Goal: Task Accomplishment & Management: Complete application form

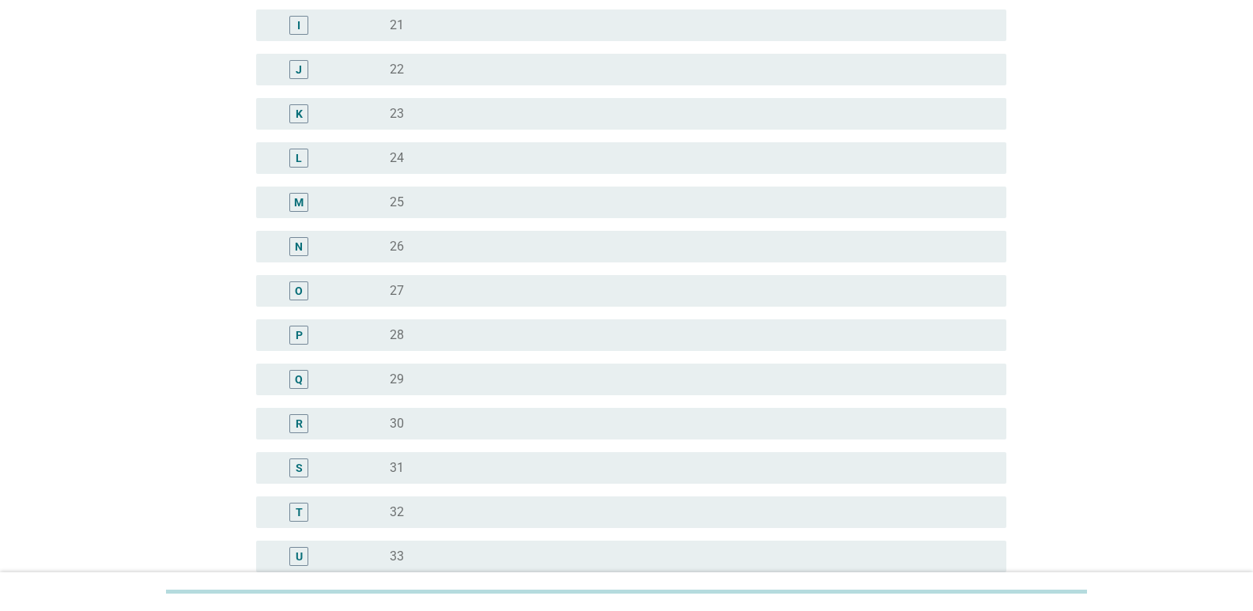
scroll to position [791, 0]
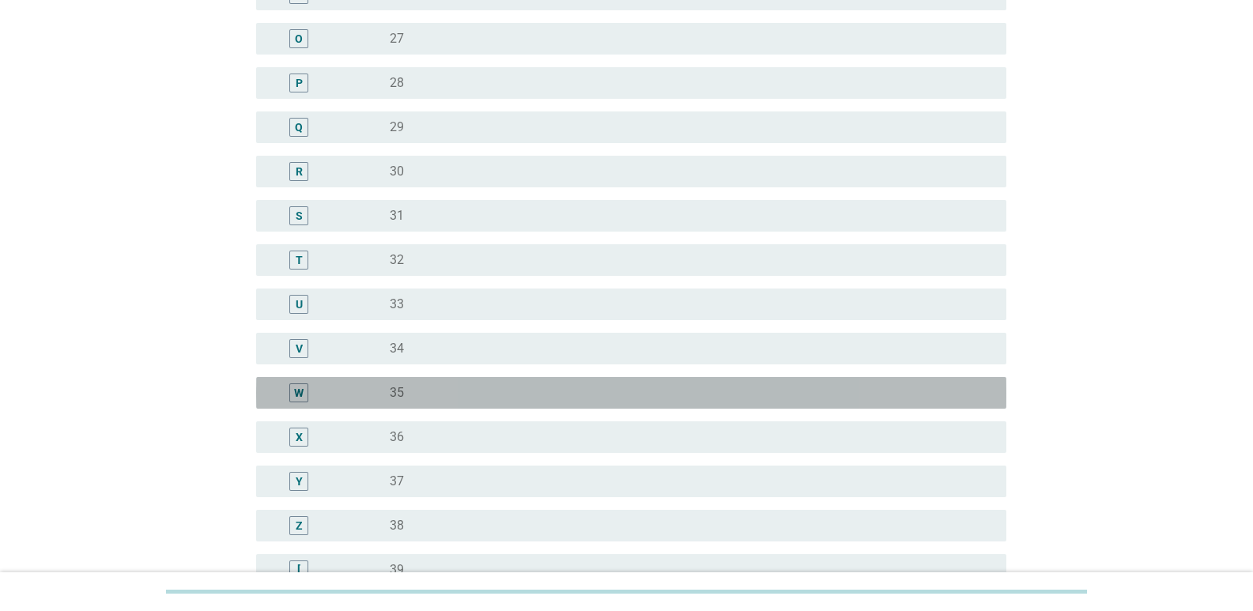
click at [442, 398] on div "radio_button_unchecked 35" at bounding box center [685, 393] width 591 height 16
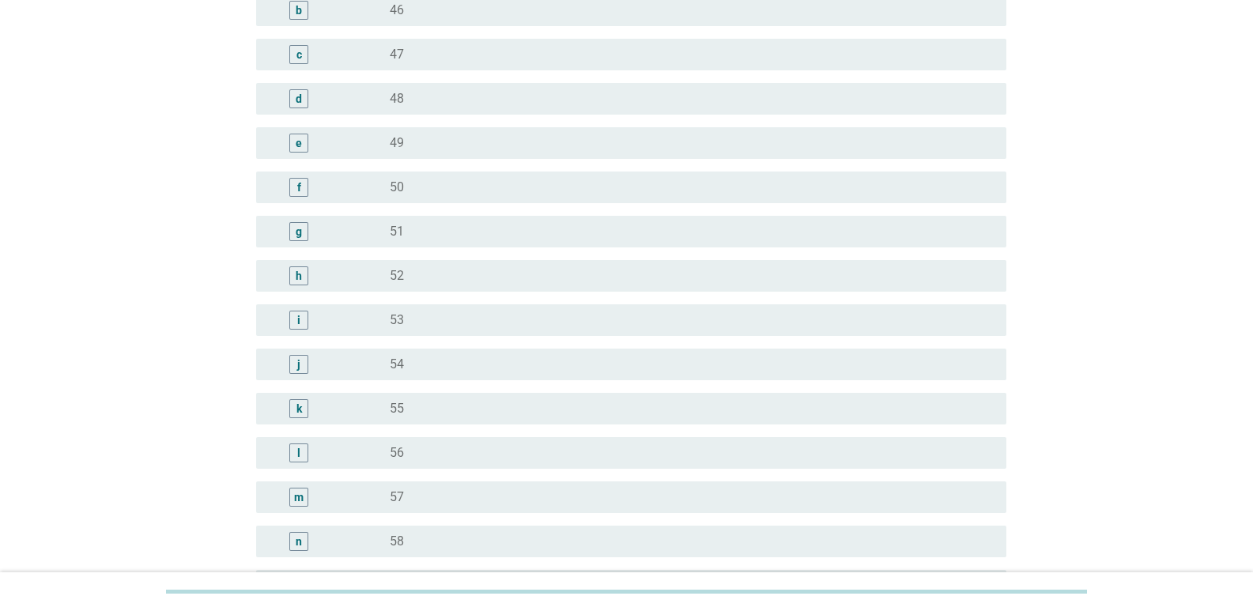
scroll to position [1898, 0]
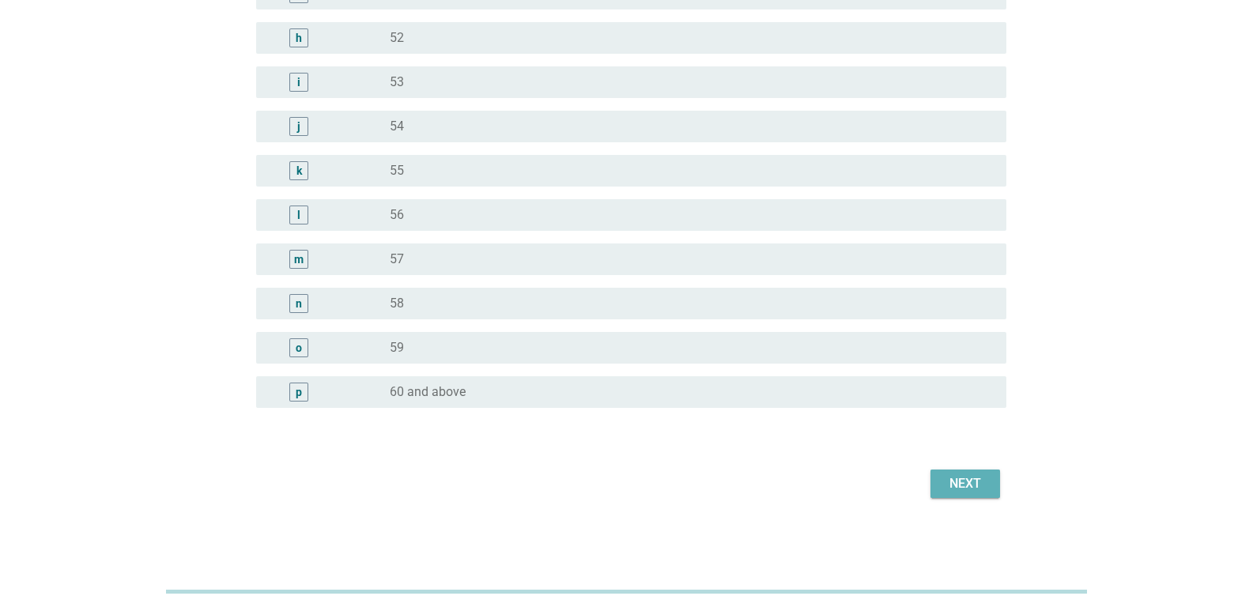
drag, startPoint x: 970, startPoint y: 490, endPoint x: 836, endPoint y: 419, distance: 151.4
click at [969, 490] on div "Next" at bounding box center [965, 483] width 44 height 19
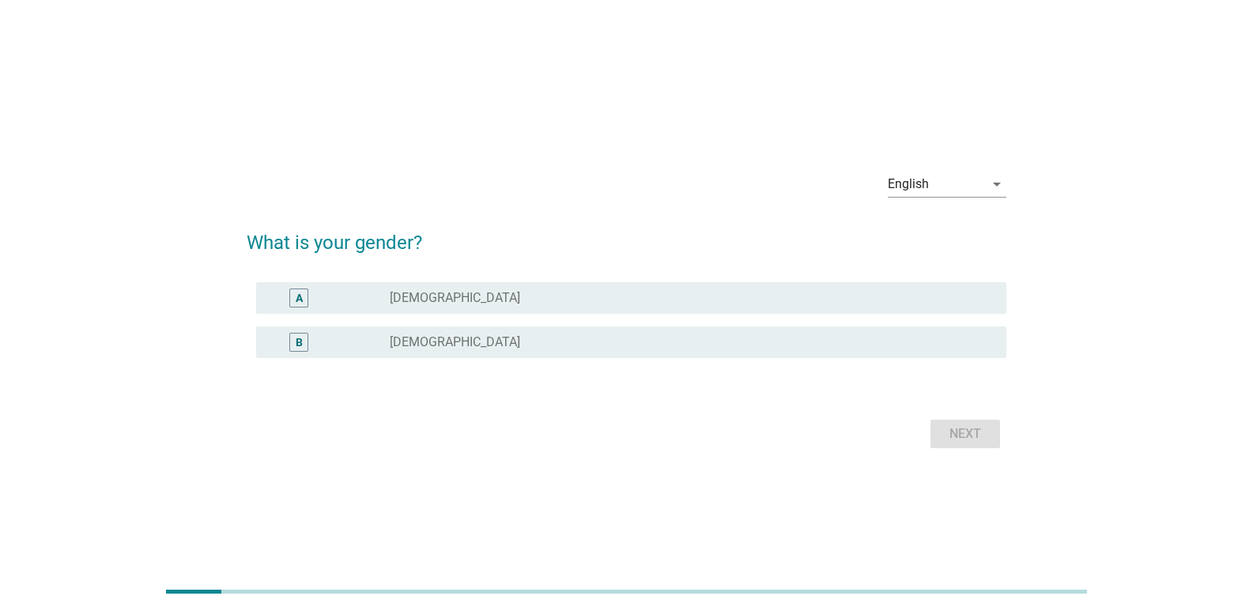
click at [543, 343] on div "radio_button_unchecked [DEMOGRAPHIC_DATA]" at bounding box center [685, 342] width 591 height 16
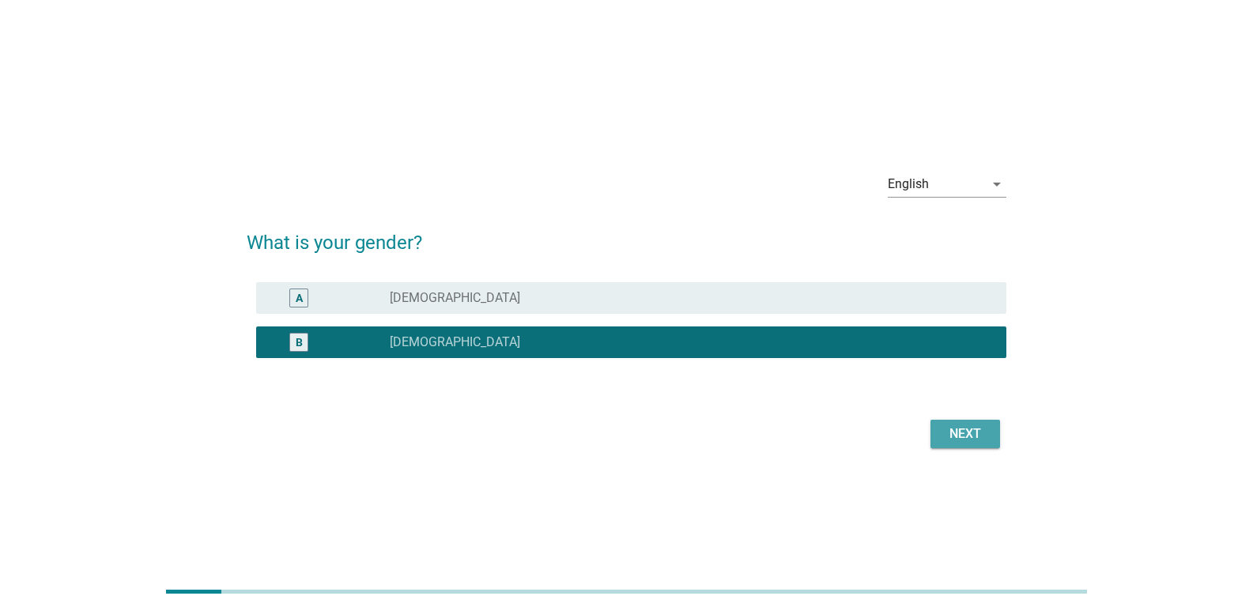
click at [953, 427] on div "Next" at bounding box center [965, 434] width 44 height 19
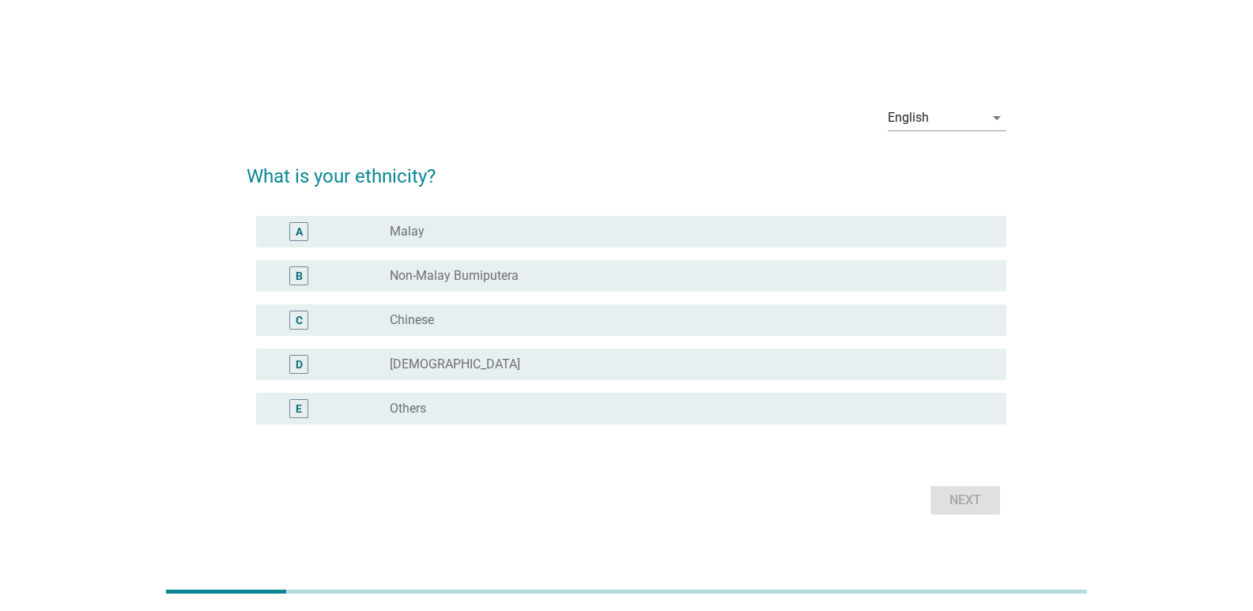
click at [555, 317] on div "radio_button_unchecked Chinese" at bounding box center [685, 320] width 591 height 16
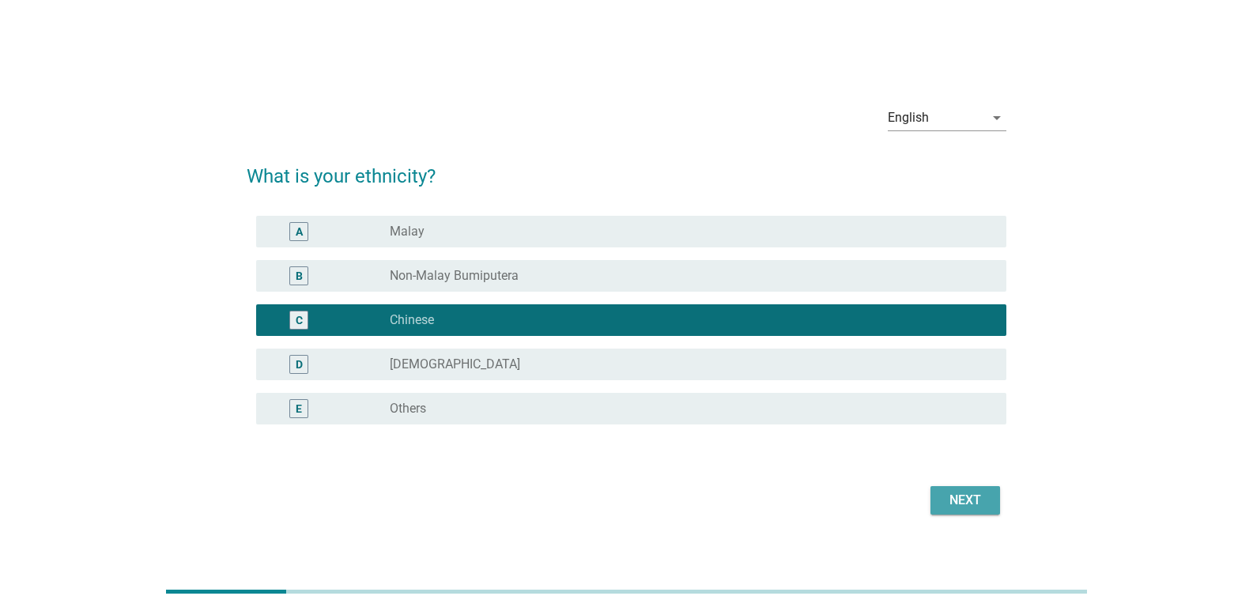
click at [995, 508] on button "Next" at bounding box center [966, 500] width 70 height 28
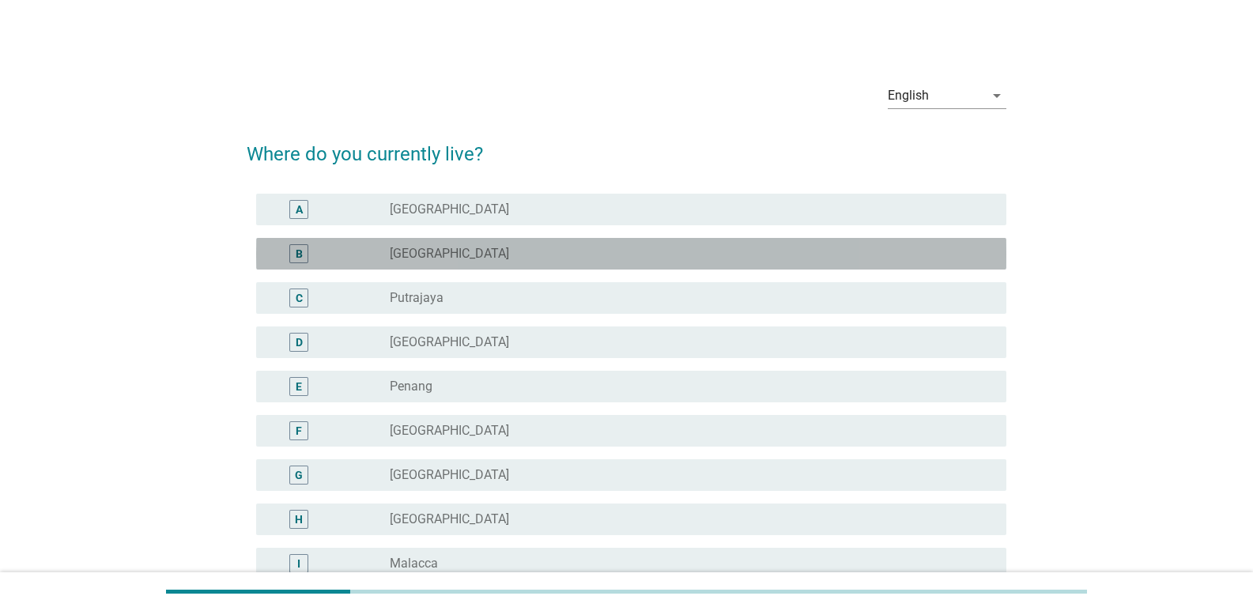
click at [464, 257] on div "radio_button_unchecked [GEOGRAPHIC_DATA]" at bounding box center [685, 254] width 591 height 16
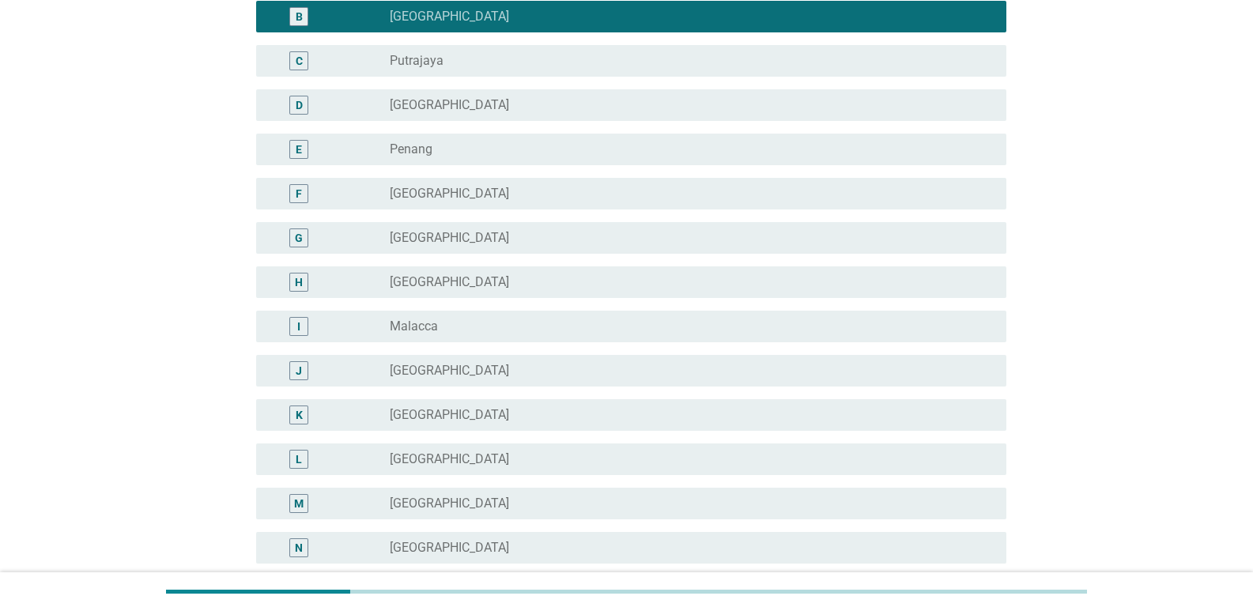
scroll to position [481, 0]
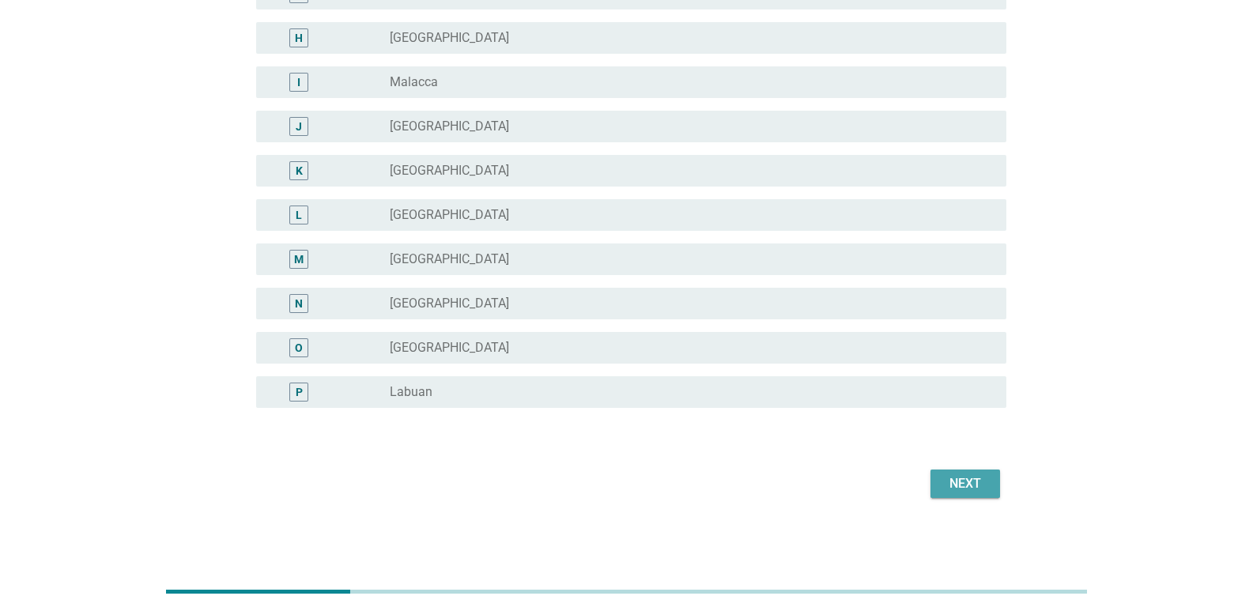
click at [963, 481] on div "Next" at bounding box center [965, 483] width 44 height 19
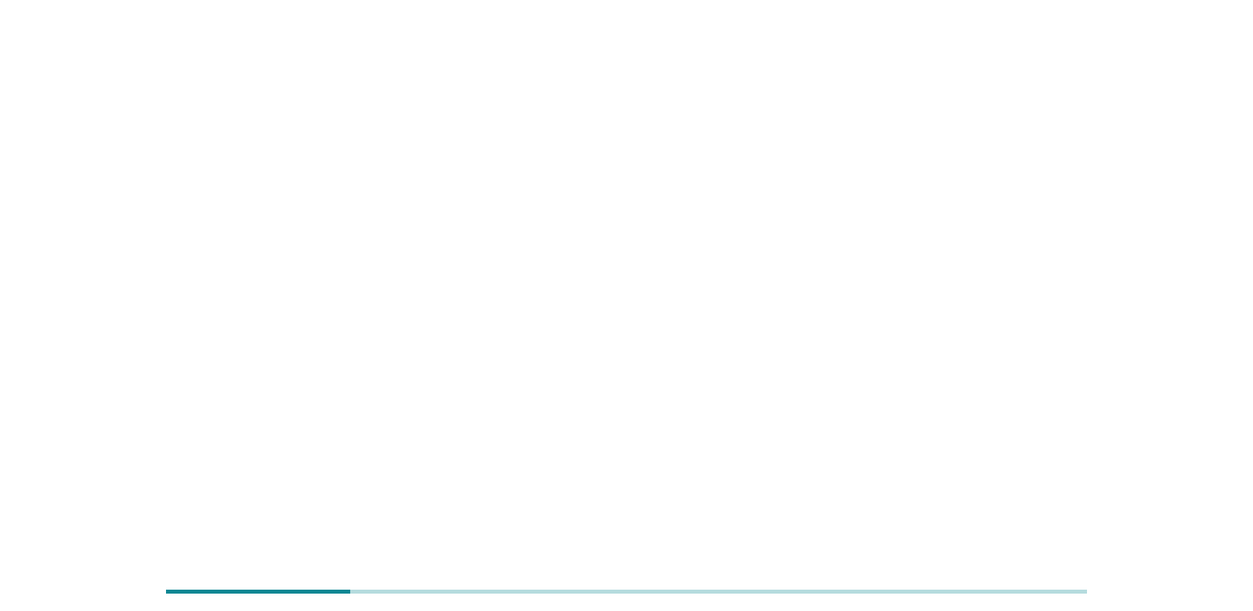
scroll to position [0, 0]
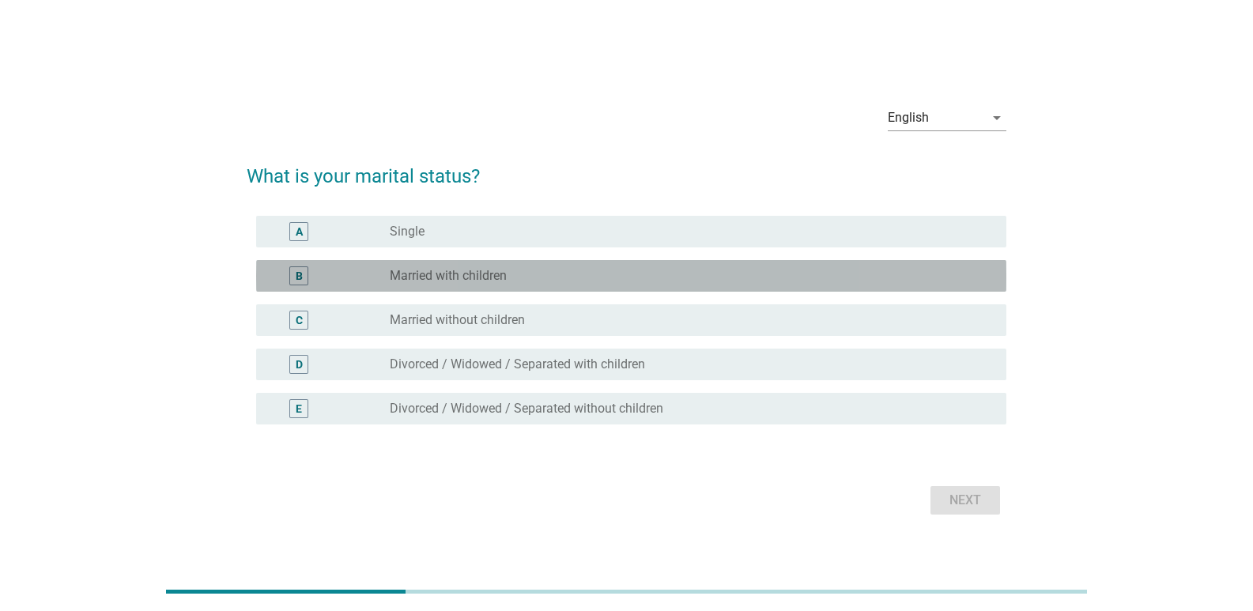
click at [488, 273] on label "Married with children" at bounding box center [448, 276] width 117 height 16
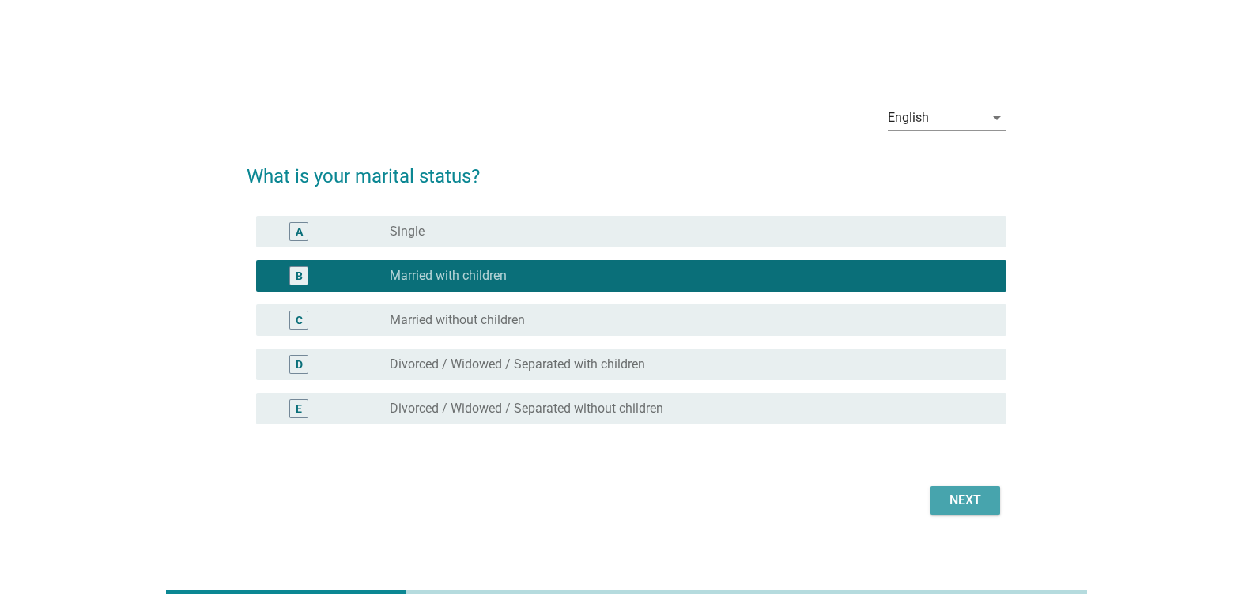
click at [975, 495] on div "Next" at bounding box center [965, 500] width 44 height 19
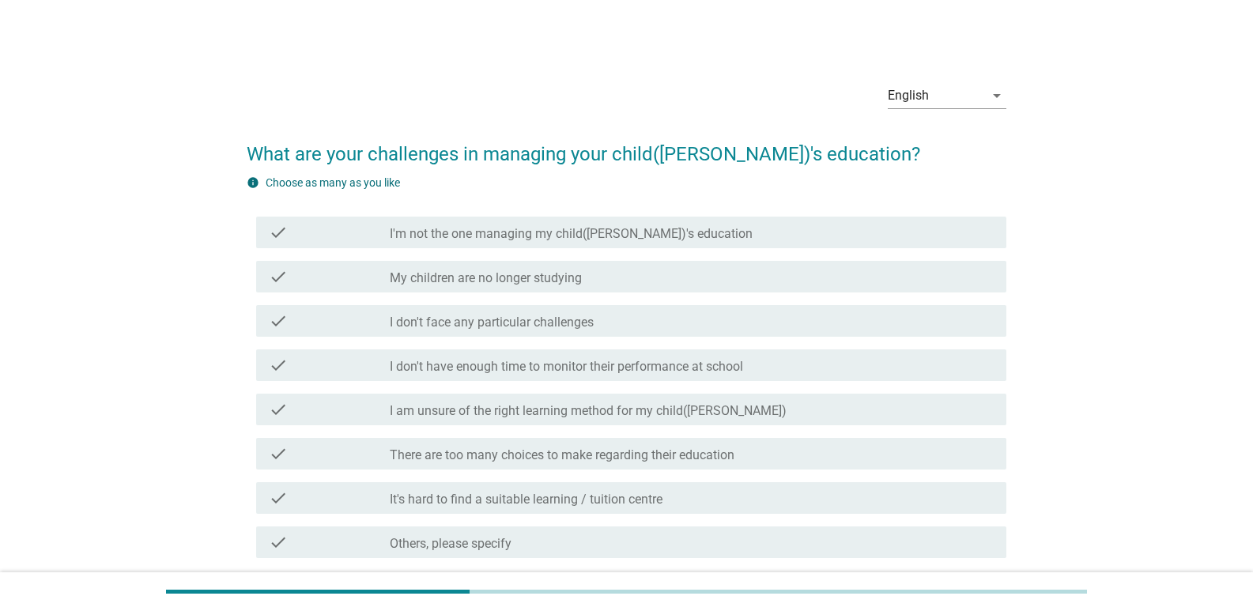
click at [739, 278] on div "check_box_outline_blank My children are no longer studying" at bounding box center [692, 276] width 604 height 19
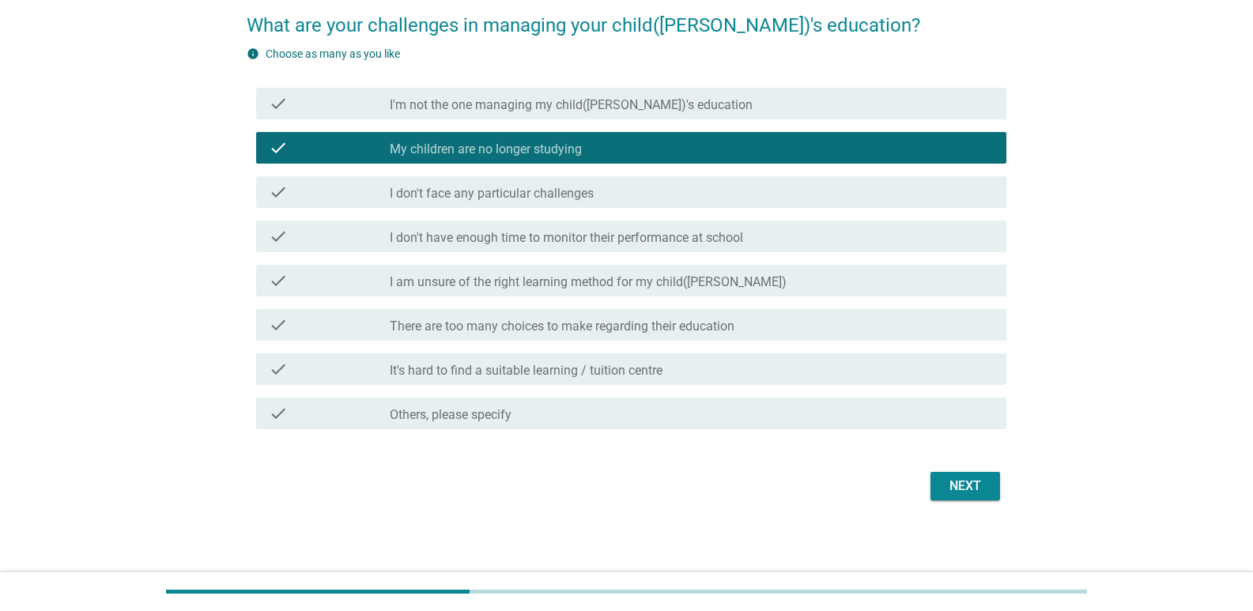
scroll to position [131, 0]
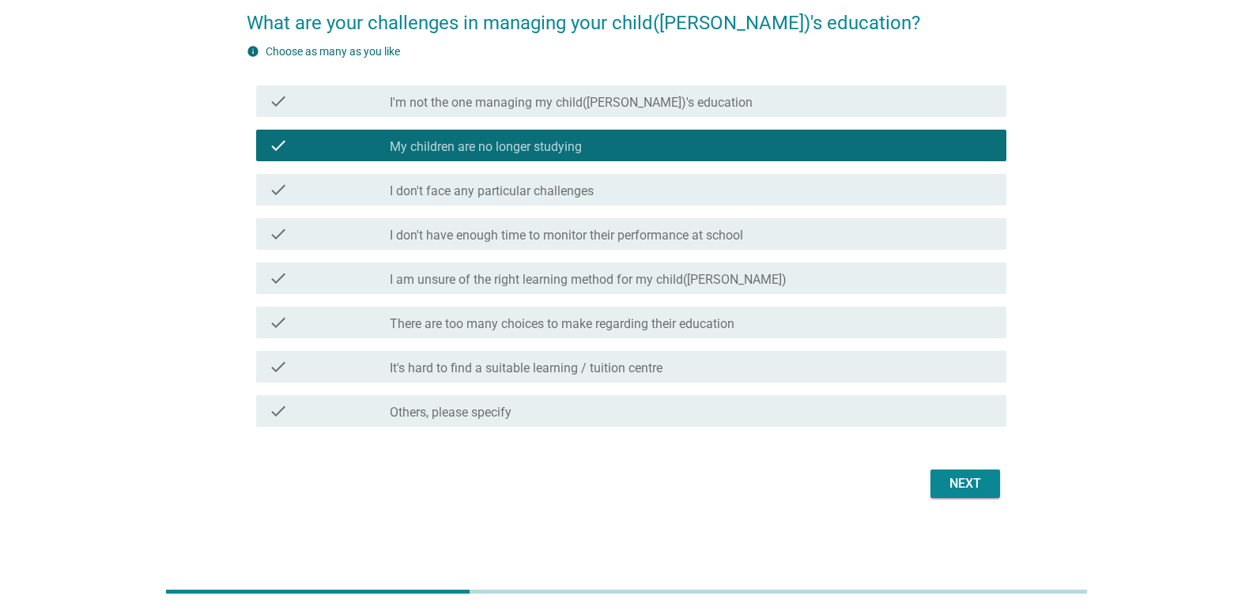
click at [955, 473] on button "Next" at bounding box center [966, 484] width 70 height 28
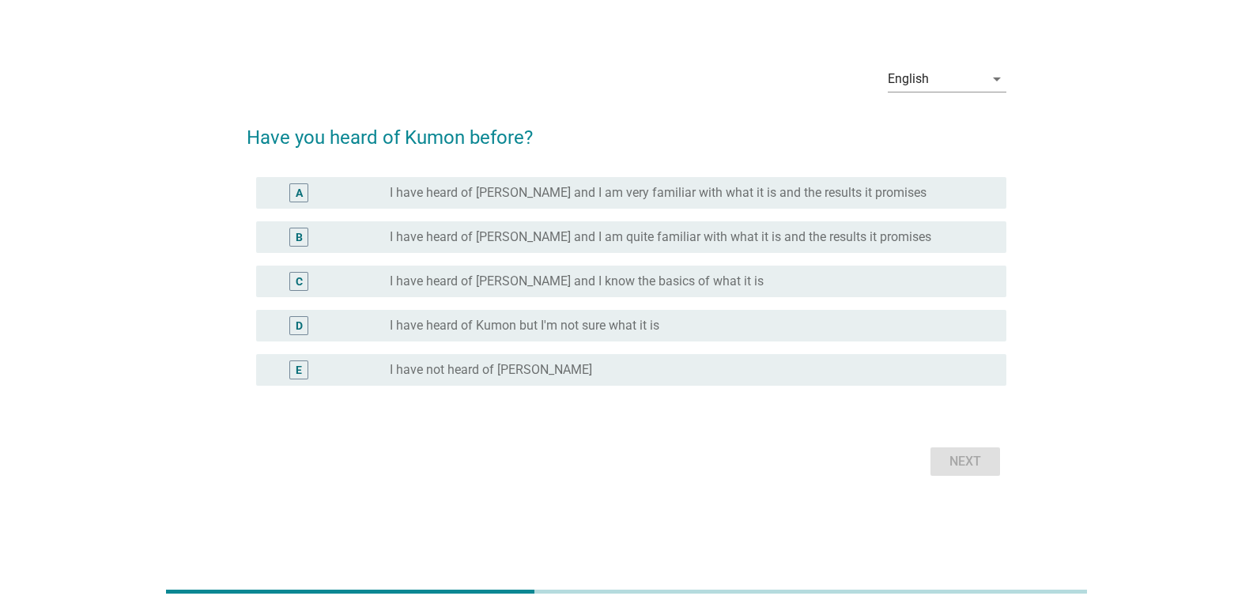
scroll to position [0, 0]
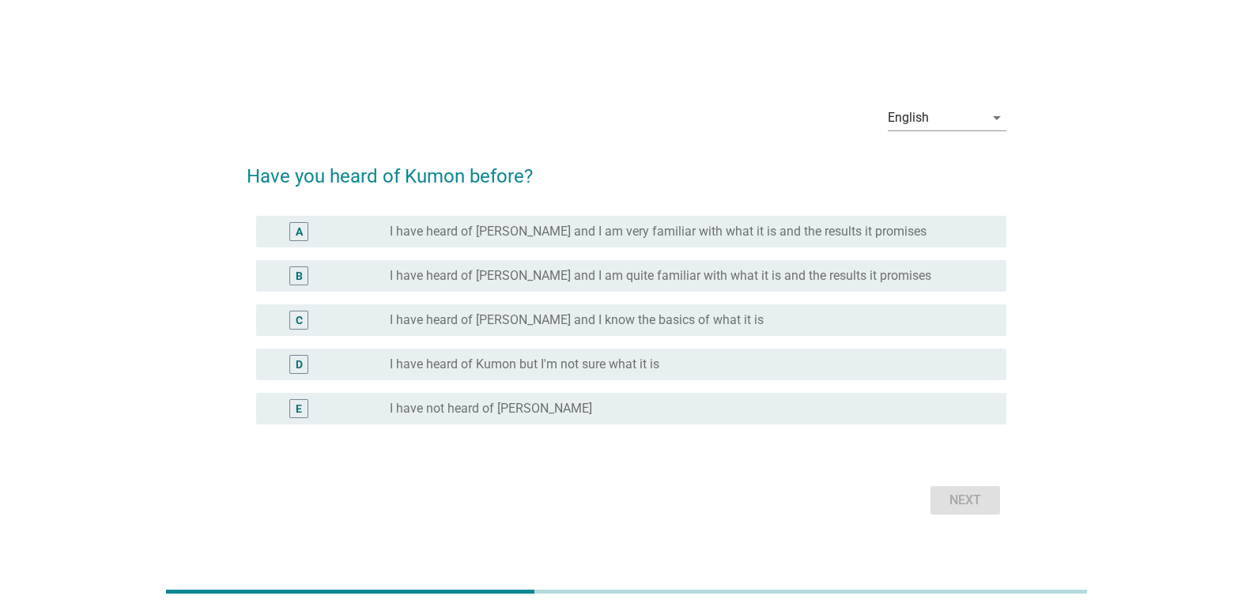
click at [637, 410] on div "radio_button_unchecked I have not heard of [PERSON_NAME]" at bounding box center [685, 409] width 591 height 16
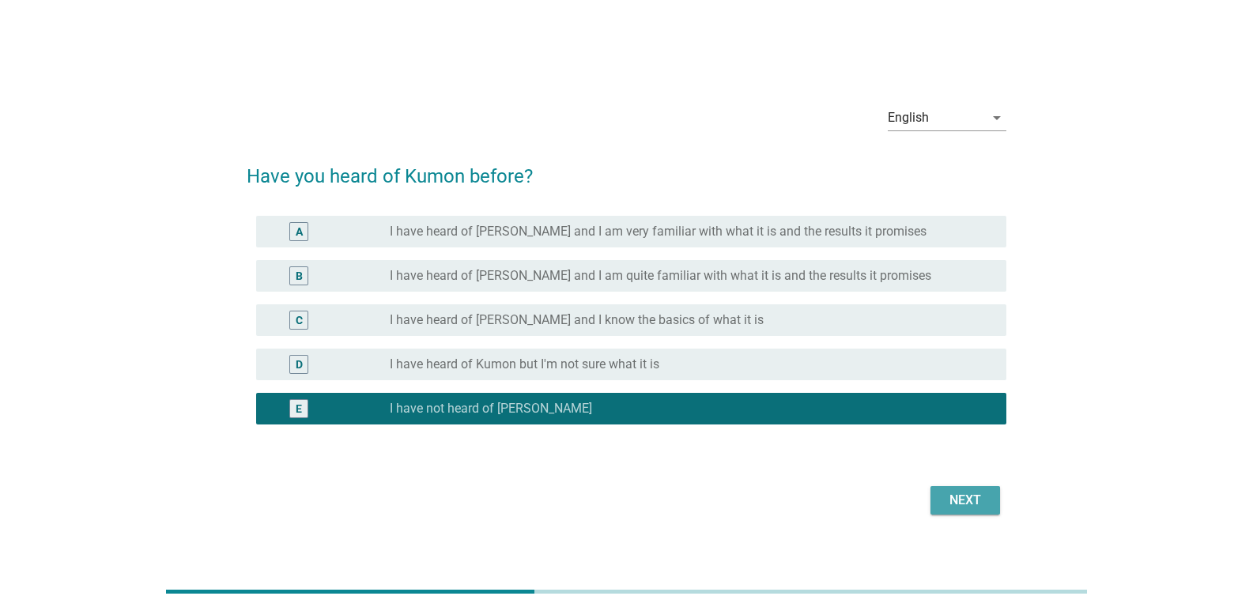
click at [964, 504] on div "Next" at bounding box center [965, 500] width 44 height 19
